Goal: Navigation & Orientation: Find specific page/section

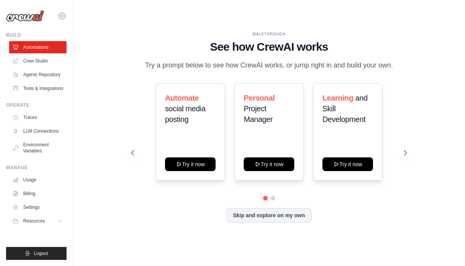
click at [62, 19] on icon at bounding box center [62, 16] width 7 height 6
click at [64, 12] on icon at bounding box center [61, 15] width 9 height 9
click at [32, 193] on link "Billing" at bounding box center [38, 193] width 57 height 12
click at [28, 192] on link "Billing" at bounding box center [38, 193] width 57 height 12
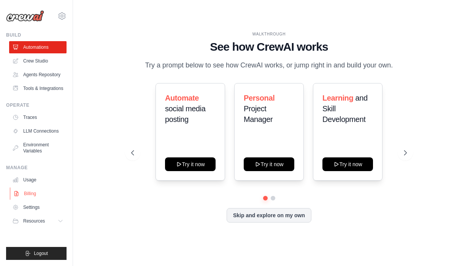
click at [28, 192] on link "Billing" at bounding box center [38, 193] width 57 height 12
click at [37, 59] on link "Crew Studio" at bounding box center [38, 61] width 57 height 12
